Goal: Task Accomplishment & Management: Use online tool/utility

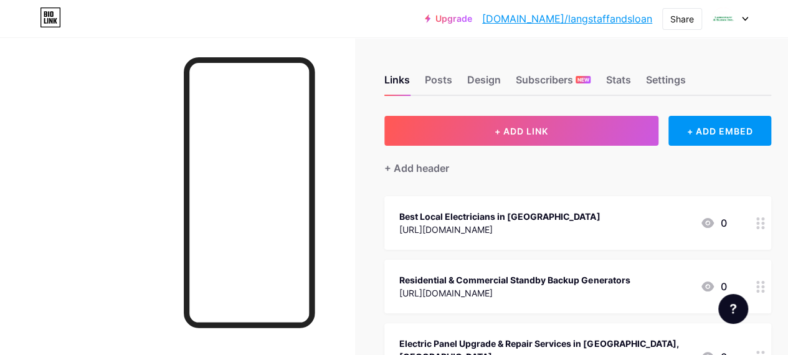
click at [745, 19] on icon at bounding box center [745, 18] width 5 height 3
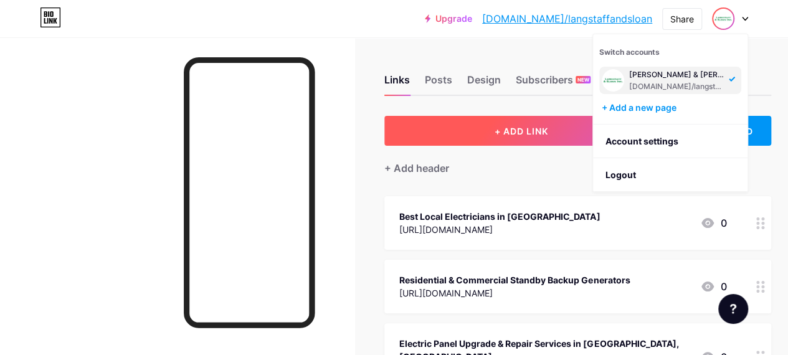
click at [520, 116] on button "+ ADD LINK" at bounding box center [521, 131] width 274 height 30
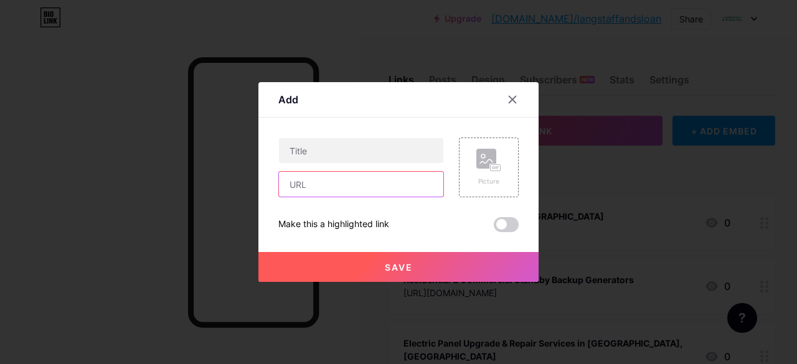
click at [297, 181] on input "text" at bounding box center [361, 184] width 164 height 25
paste input "[URL][DOMAIN_NAME]"
type input "[URL][DOMAIN_NAME]"
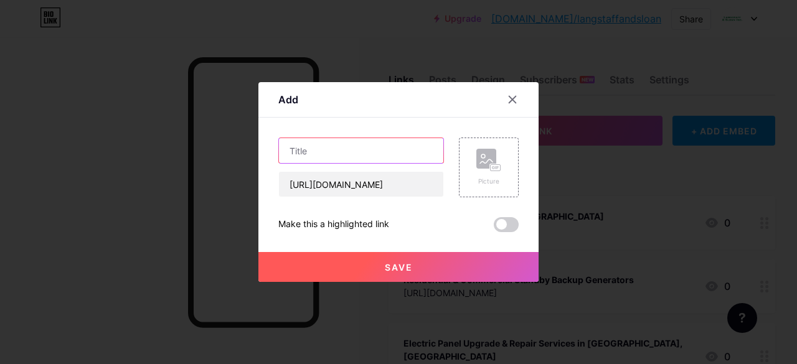
scroll to position [0, 0]
click at [302, 161] on input "text" at bounding box center [361, 150] width 164 height 25
paste input "Everything You Need to Know About Aluminum Electrical Wiring in [GEOGRAPHIC_DAT…"
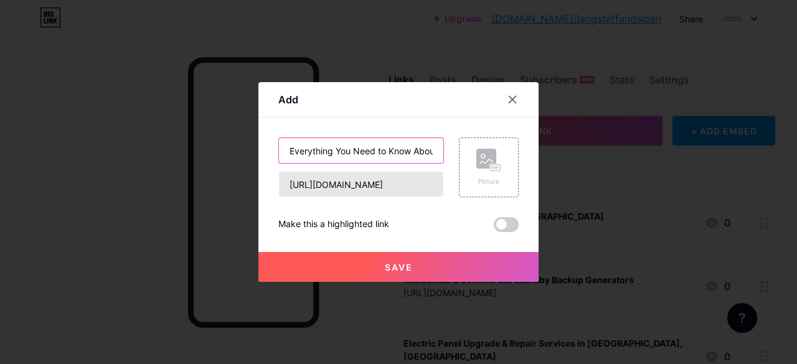
scroll to position [0, 191]
type input "Everything You Need to Know About Aluminum Electrical Wiring in [GEOGRAPHIC_DAT…"
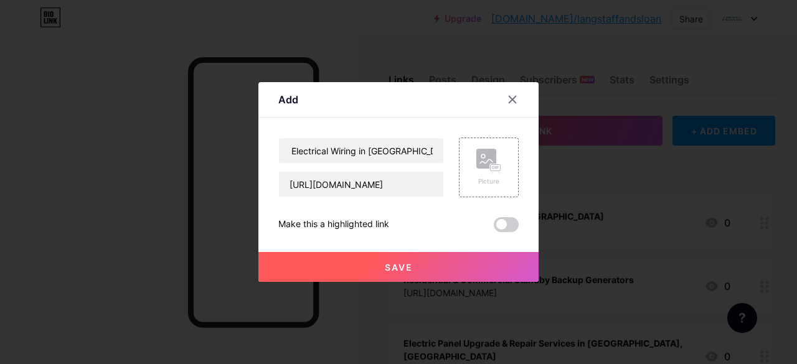
scroll to position [0, 0]
click at [386, 264] on span "Save" at bounding box center [399, 267] width 28 height 11
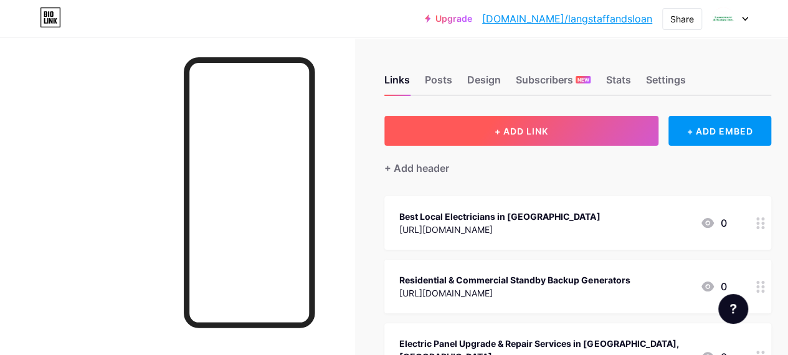
click at [508, 136] on button "+ ADD LINK" at bounding box center [521, 131] width 274 height 30
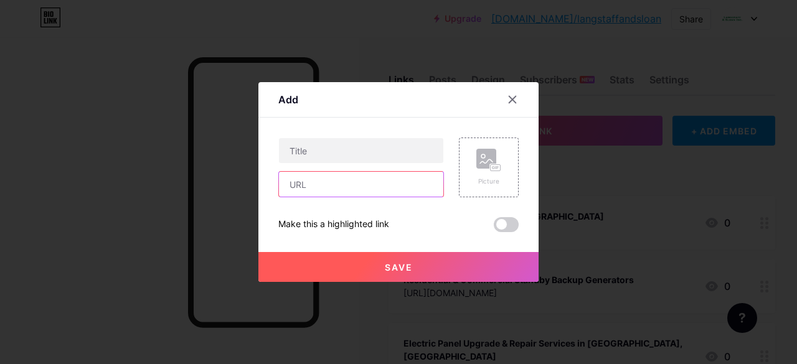
click at [331, 185] on input "text" at bounding box center [361, 184] width 164 height 25
paste input "[URL][DOMAIN_NAME]"
type input "[URL][DOMAIN_NAME]"
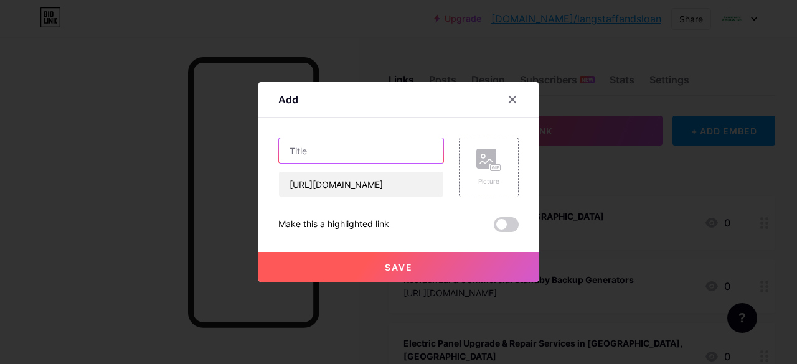
scroll to position [0, 0]
click at [333, 152] on input "text" at bounding box center [361, 150] width 164 height 25
paste input "Power Up Your Ride: Expert EV Charger Installation in [GEOGRAPHIC_DATA]"
type input "Power Up Your Ride: Expert EV Charger Installation in [GEOGRAPHIC_DATA]"
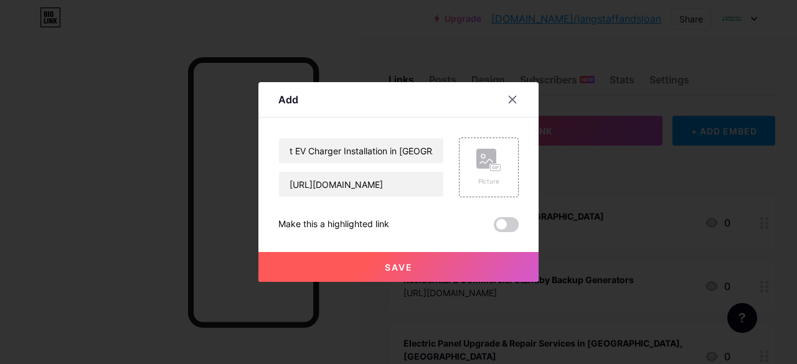
scroll to position [0, 0]
click at [385, 268] on span "Save" at bounding box center [399, 267] width 28 height 11
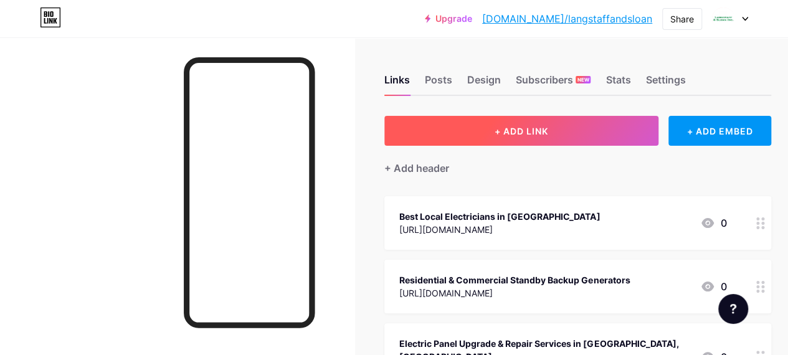
click at [522, 127] on span "+ ADD LINK" at bounding box center [522, 131] width 54 height 11
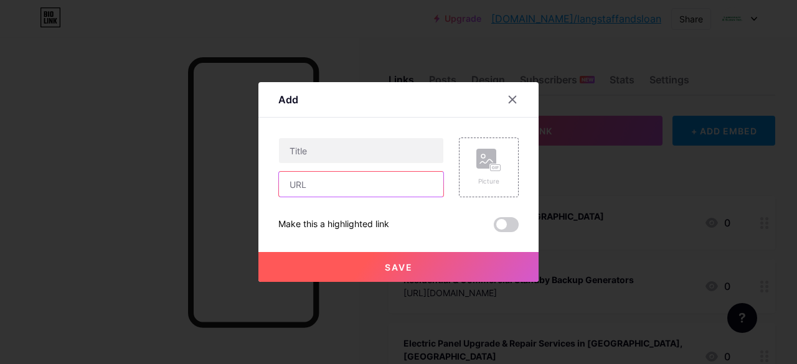
click at [346, 183] on input "text" at bounding box center [361, 184] width 164 height 25
paste input "[URL][DOMAIN_NAME]"
type input "[URL][DOMAIN_NAME]"
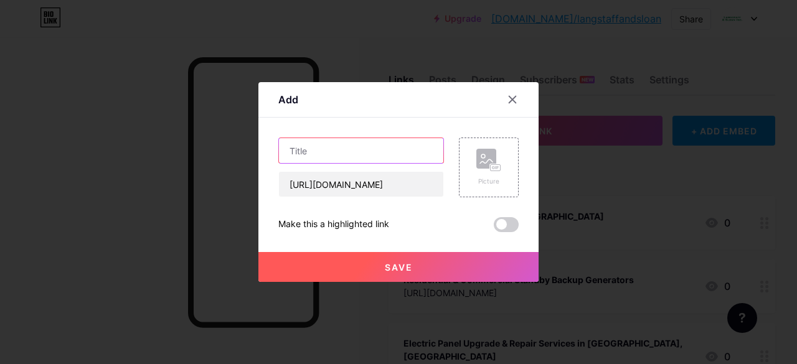
scroll to position [0, 0]
click at [344, 153] on input "text" at bounding box center [361, 150] width 164 height 25
paste input "[PERSON_NAME] & [PERSON_NAME] Inc - Electrical Contractors in [GEOGRAPHIC_DATA]"
type input "[PERSON_NAME] & [PERSON_NAME] Inc - Electrical Contractors in [GEOGRAPHIC_DATA]"
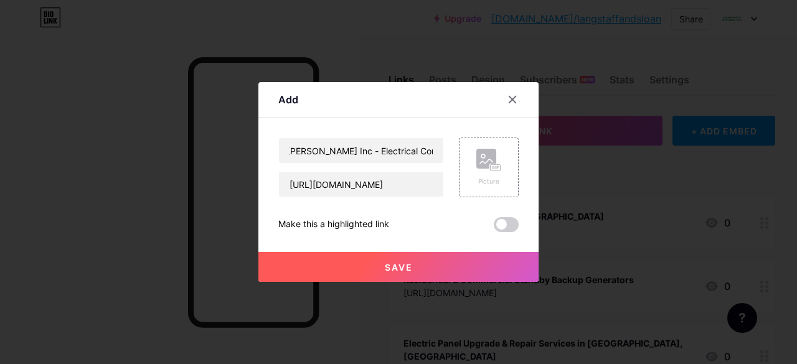
scroll to position [0, 0]
click at [385, 267] on span "Save" at bounding box center [399, 267] width 28 height 11
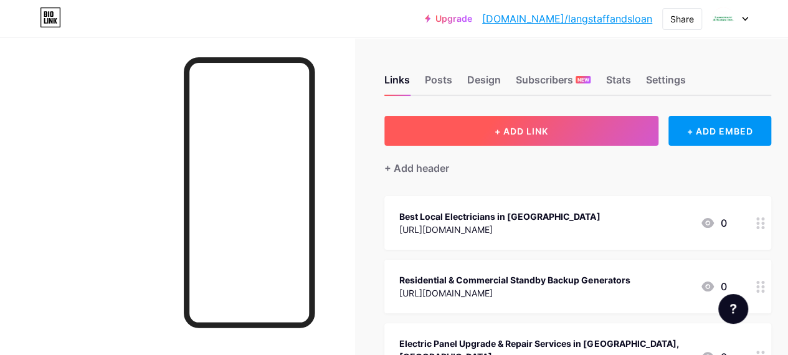
click at [542, 122] on button "+ ADD LINK" at bounding box center [521, 131] width 274 height 30
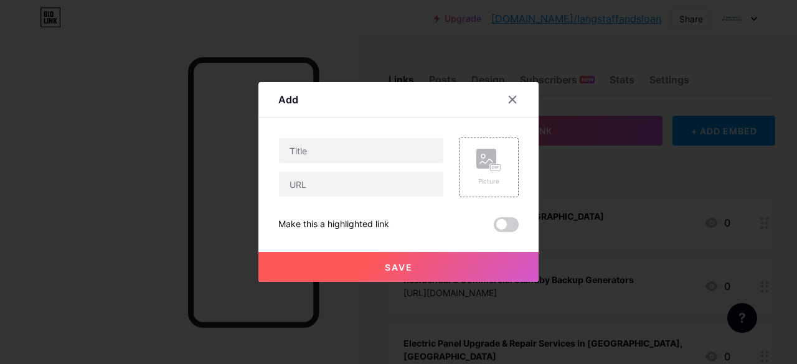
click at [350, 197] on div "Picture Make this a highlighted link Save" at bounding box center [398, 185] width 240 height 95
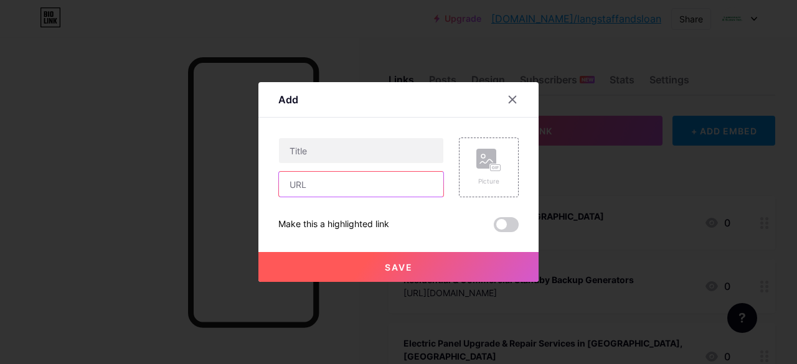
click at [348, 183] on input "text" at bounding box center [361, 184] width 164 height 25
paste input "[URL][DOMAIN_NAME]"
type input "[URL][DOMAIN_NAME]"
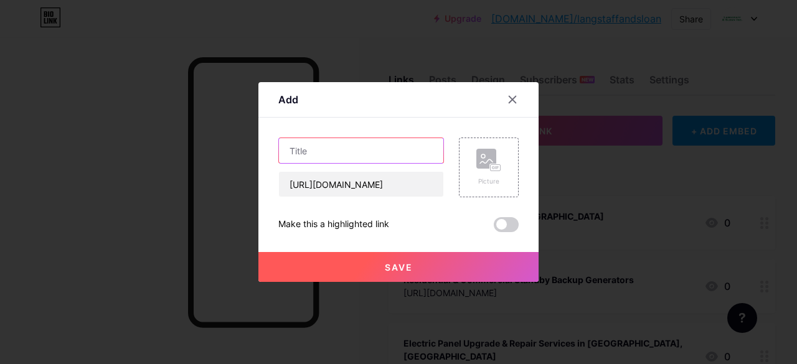
scroll to position [0, 0]
click at [344, 150] on input "text" at bounding box center [361, 150] width 164 height 25
paste input "Understanding Knob and Tube Wiring in [GEOGRAPHIC_DATA]: Everything You Need to…"
type input "Understanding Knob and Tube Wiring in [GEOGRAPHIC_DATA]: Everything You Need to…"
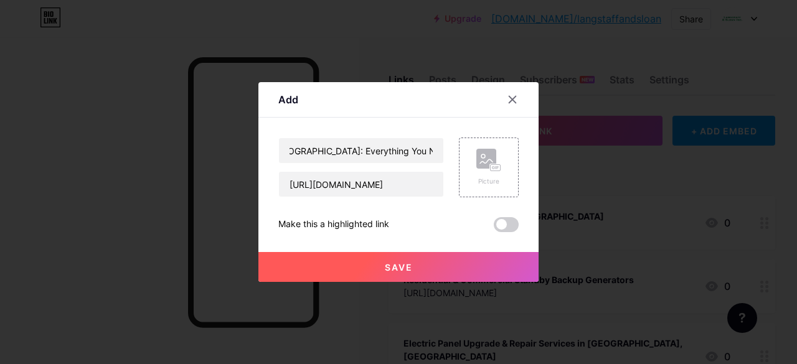
scroll to position [0, 0]
click at [385, 269] on span "Save" at bounding box center [399, 267] width 28 height 11
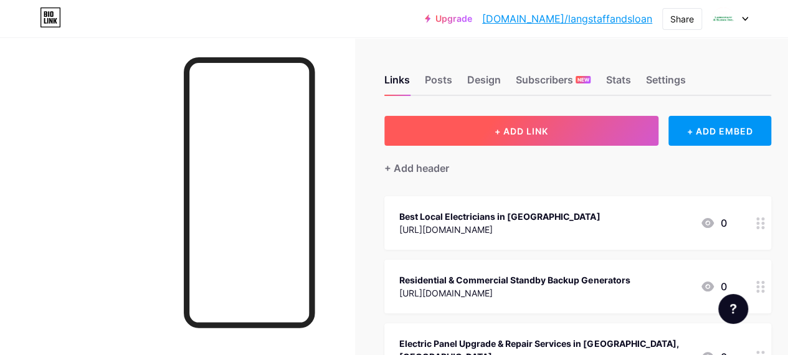
click at [533, 134] on span "+ ADD LINK" at bounding box center [522, 131] width 54 height 11
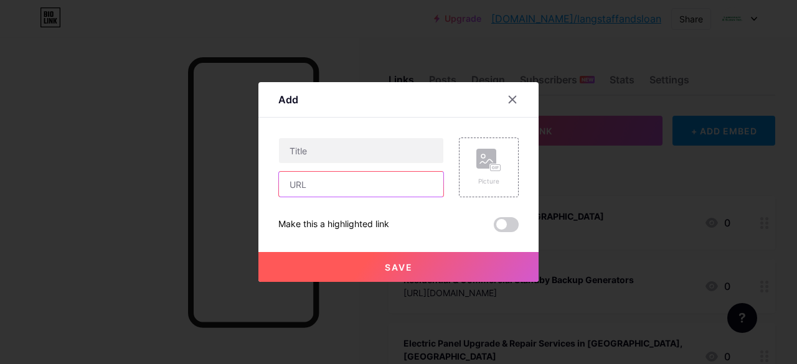
click at [331, 191] on input "text" at bounding box center [361, 184] width 164 height 25
paste input "[URL][DOMAIN_NAME]"
type input "[URL][DOMAIN_NAME]"
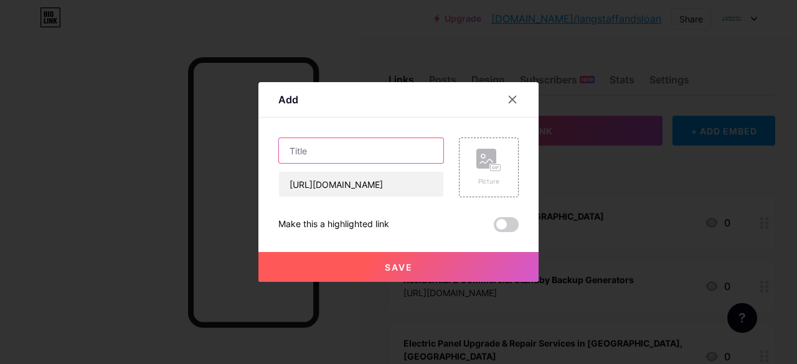
scroll to position [0, 0]
click at [342, 150] on input "text" at bounding box center [361, 150] width 164 height 25
paste input "Your Complete Guide to Replacing Pot Lights and Pot Light Bulbs in [GEOGRAPHIC_…"
type input "Your Complete Guide to Replacing Pot Lights and Pot Light Bulbs in [GEOGRAPHIC_…"
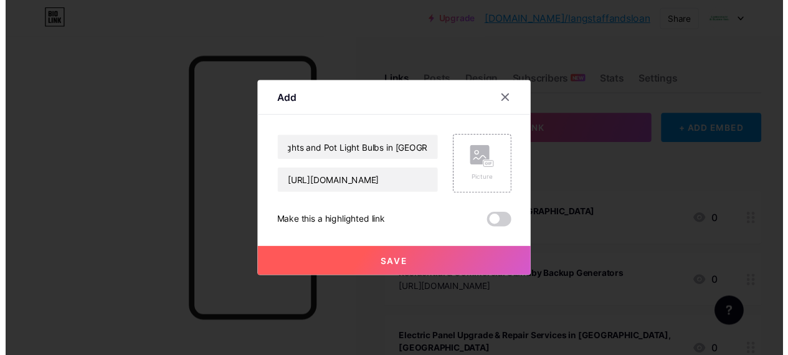
scroll to position [0, 0]
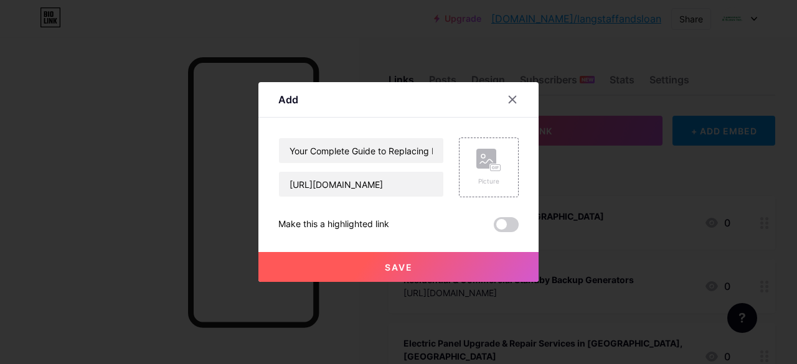
click at [397, 264] on span "Save" at bounding box center [399, 267] width 28 height 11
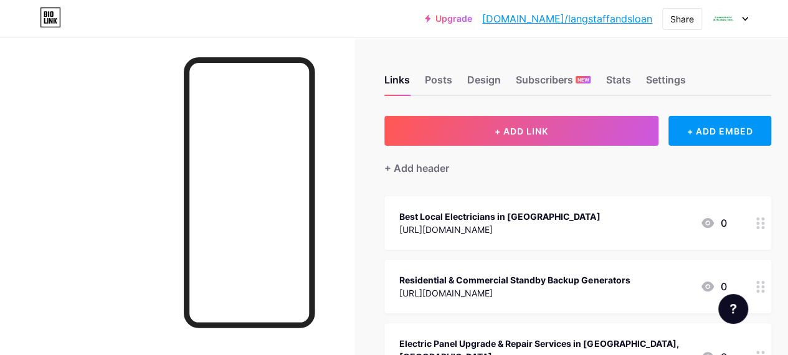
click at [538, 12] on link "[DOMAIN_NAME]/langstaffandsloan" at bounding box center [567, 18] width 170 height 15
